Goal: Information Seeking & Learning: Check status

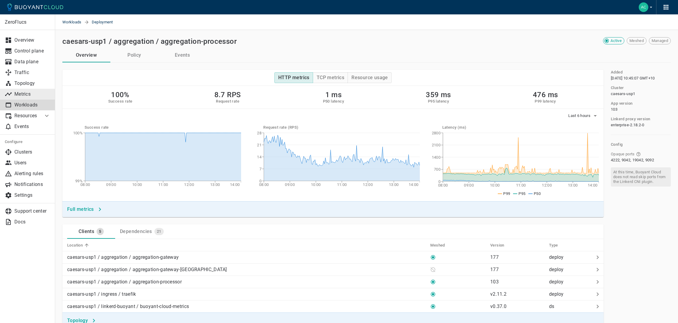
click at [32, 97] on p "Metrics" at bounding box center [32, 94] width 36 height 6
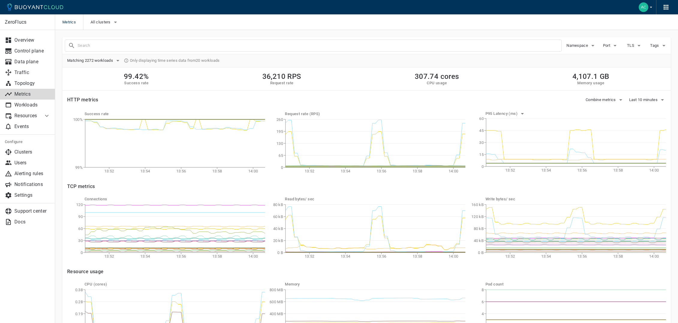
scroll to position [0, 0]
click at [212, 44] on input "text" at bounding box center [319, 45] width 483 height 8
click at [201, 49] on input "text" at bounding box center [319, 45] width 483 height 8
type input "samegame-controller"
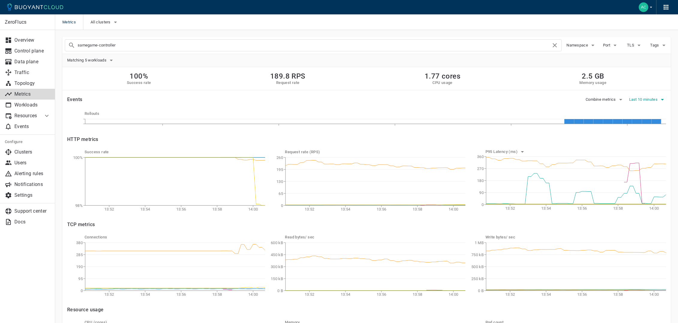
click at [644, 99] on span "Last 10 minutes" at bounding box center [644, 99] width 30 height 5
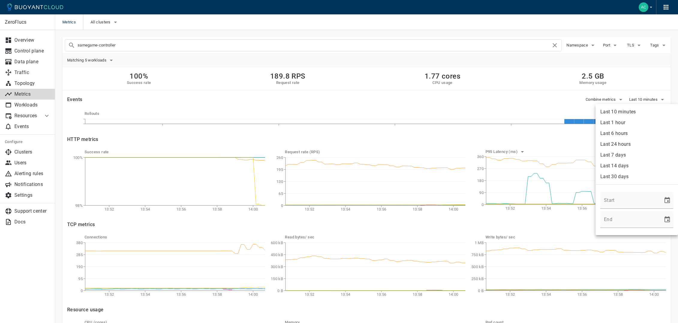
click at [628, 121] on li "Last 1 hour" at bounding box center [636, 122] width 82 height 11
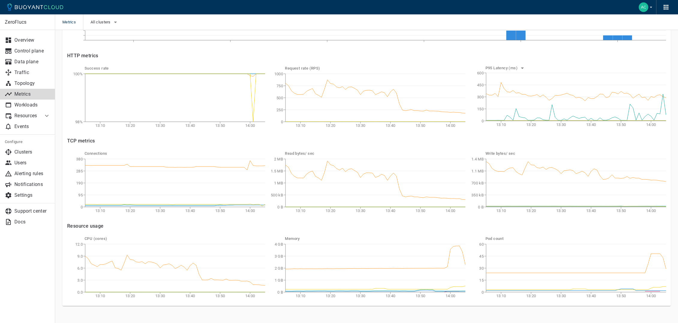
scroll to position [96, 0]
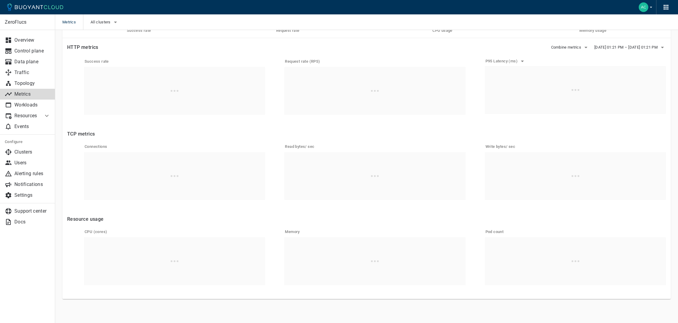
scroll to position [49, 0]
